Goal: Communication & Community: Connect with others

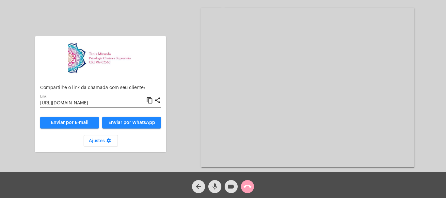
click at [249, 186] on mat-icon "call_end" at bounding box center [247, 187] width 8 height 8
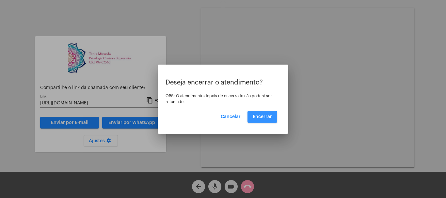
click at [262, 118] on span "Encerrar" at bounding box center [262, 117] width 19 height 5
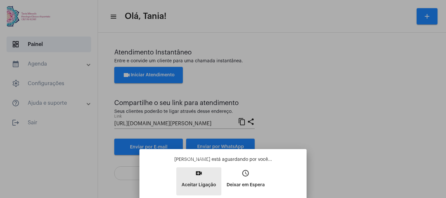
click at [198, 170] on mat-icon "video_call" at bounding box center [199, 173] width 8 height 8
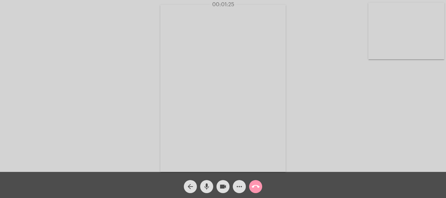
click at [329, 135] on div "Acessando Câmera e Microfone..." at bounding box center [223, 88] width 445 height 172
click at [240, 190] on mat-icon "more_horiz" at bounding box center [239, 187] width 8 height 8
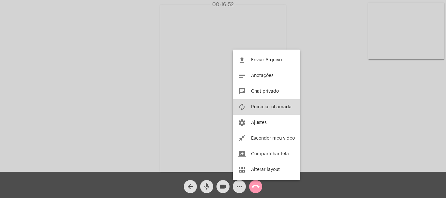
click at [280, 105] on span "Reiniciar chamada" at bounding box center [271, 107] width 40 height 5
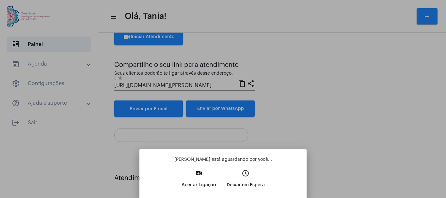
scroll to position [38, 0]
click at [200, 176] on mat-icon "video_call" at bounding box center [199, 173] width 8 height 8
